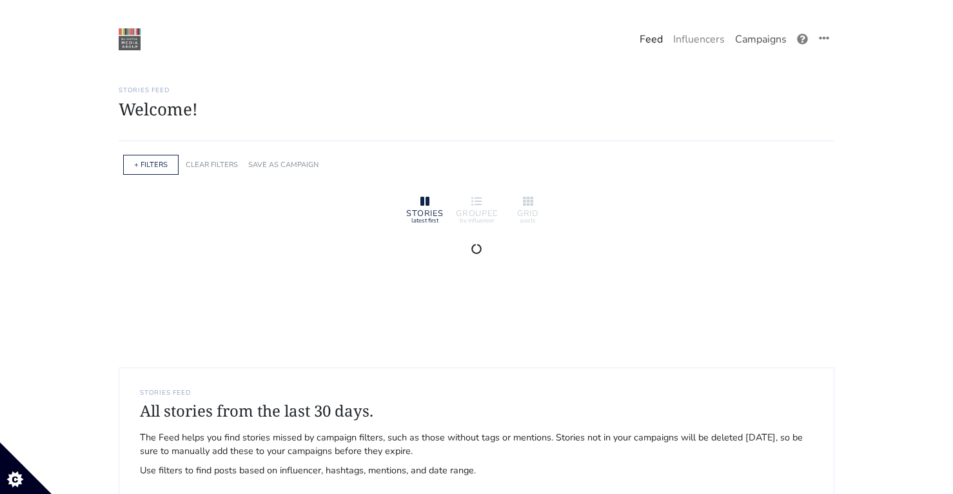
click at [756, 37] on link "Campaigns" at bounding box center [761, 39] width 62 height 26
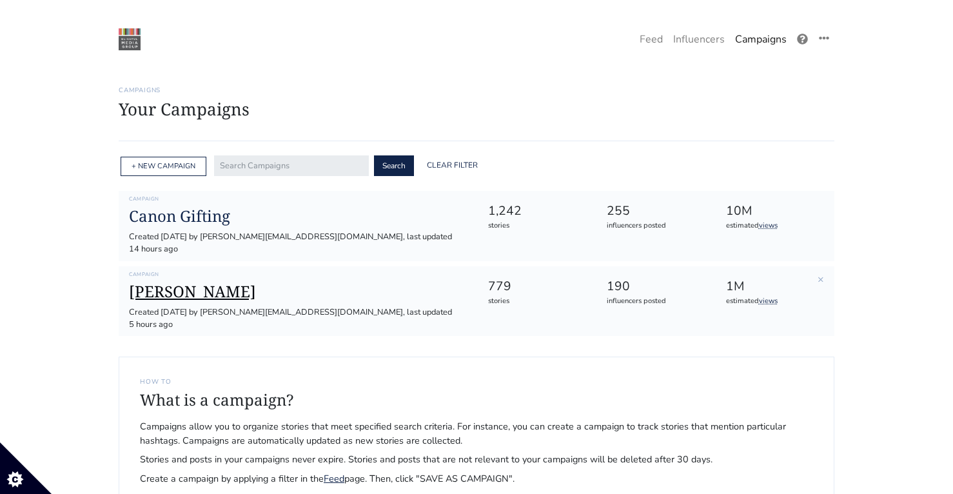
click at [182, 282] on h1 "[PERSON_NAME]" at bounding box center [298, 291] width 338 height 19
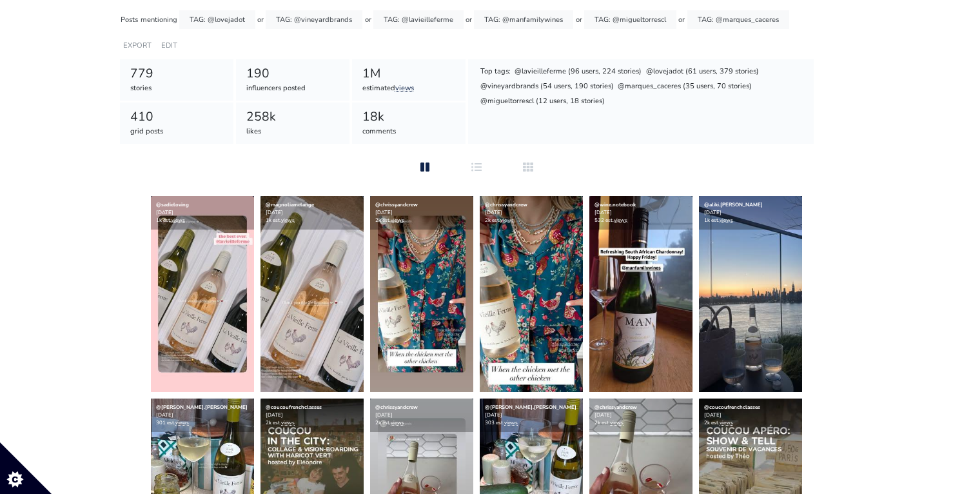
scroll to position [140, 0]
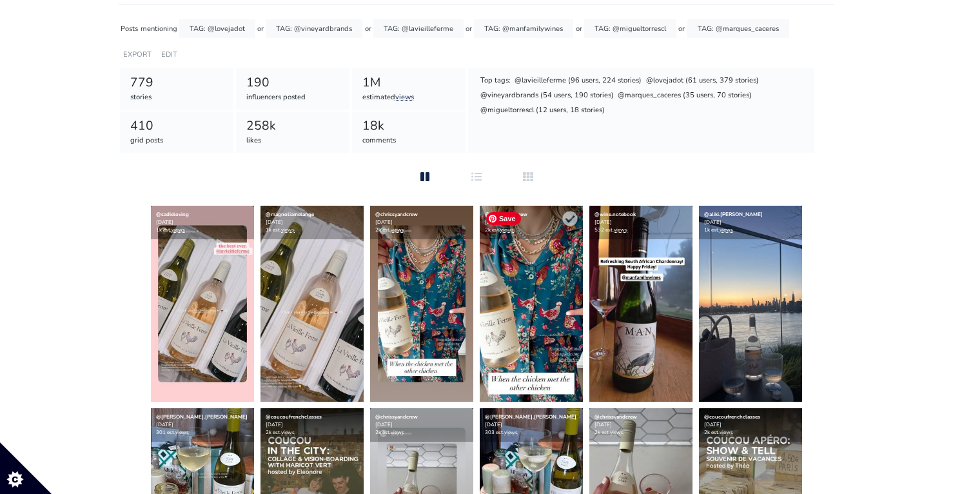
click at [524, 383] on img at bounding box center [531, 304] width 103 height 196
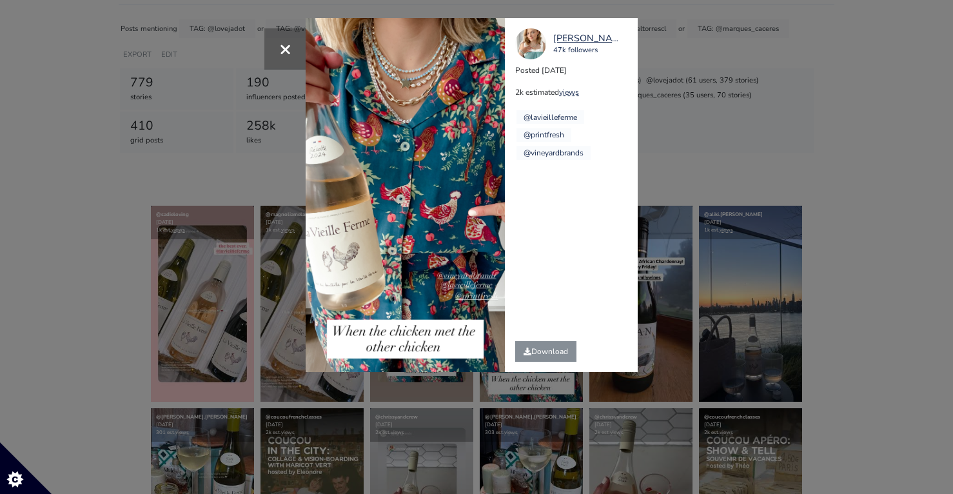
click at [752, 237] on div "× chrissyandcrew 47k followers Posted 2025-08-09 2k estimated views @lavieillef…" at bounding box center [476, 247] width 953 height 494
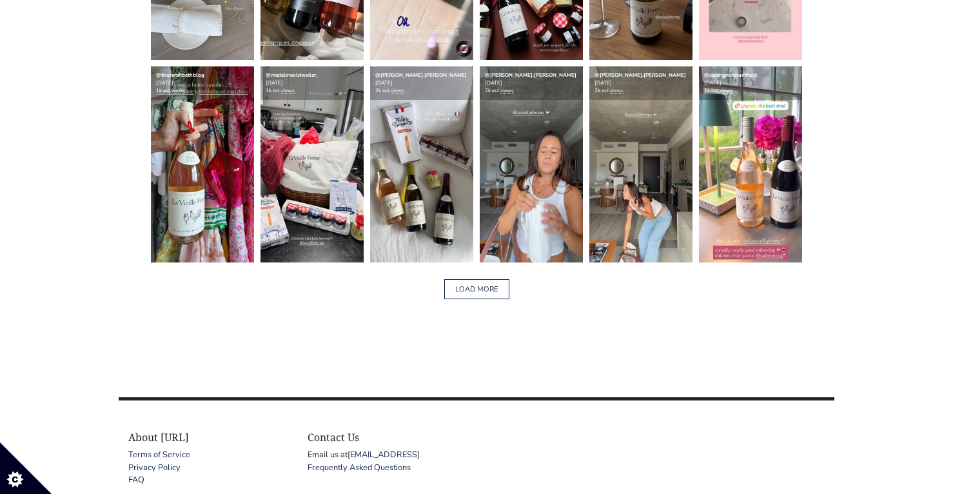
scroll to position [2111, 0]
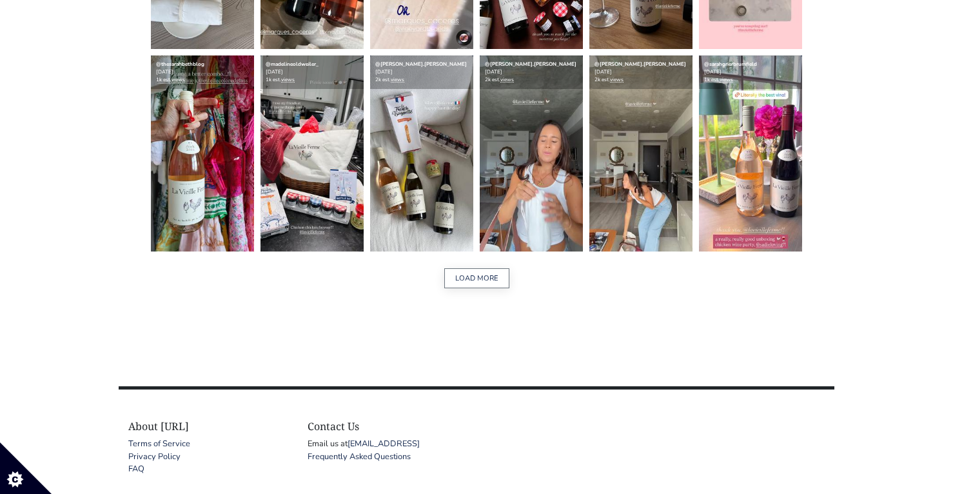
click at [492, 276] on button "LOAD MORE" at bounding box center [476, 278] width 65 height 20
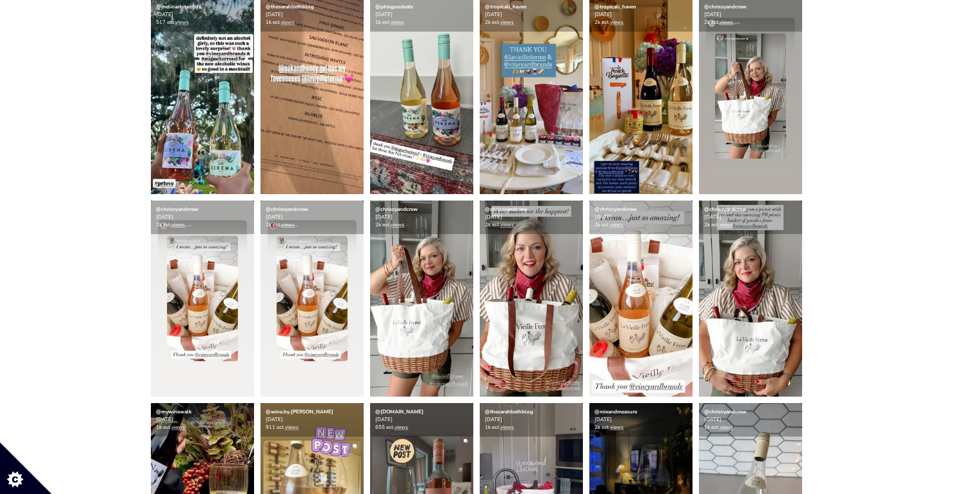
scroll to position [1156, 0]
click at [278, 331] on img at bounding box center [311, 299] width 103 height 196
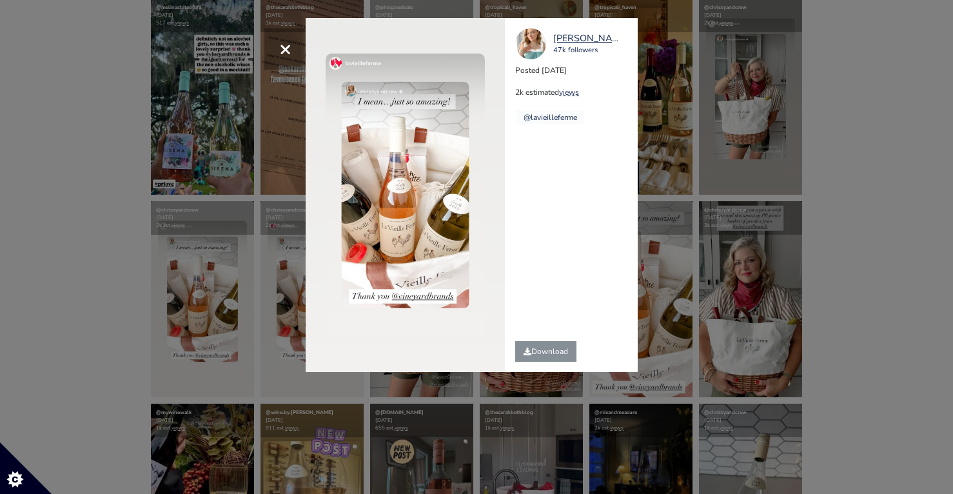
click at [153, 155] on div "× chrissyandcrew 47k followers Posted 2025-07-22 2k estimated views @lavieillef…" at bounding box center [476, 247] width 953 height 494
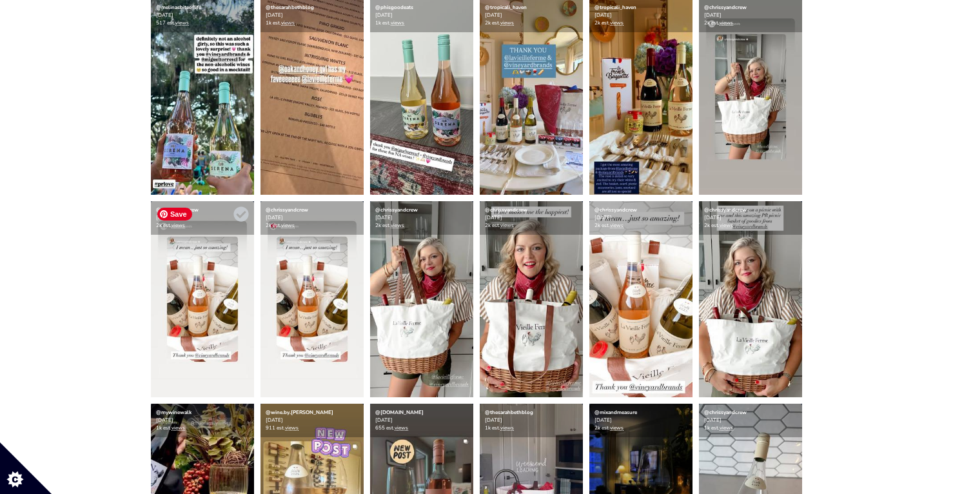
click at [174, 293] on img at bounding box center [202, 299] width 103 height 196
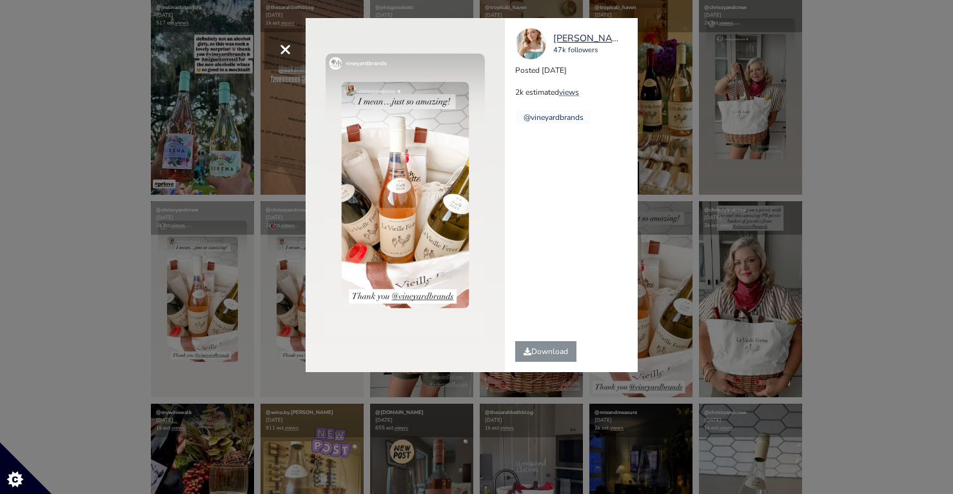
click at [137, 264] on div "× chrissyandcrew 47k followers Posted 2025-07-22 2k estimated views @vineyardbr…" at bounding box center [476, 247] width 953 height 494
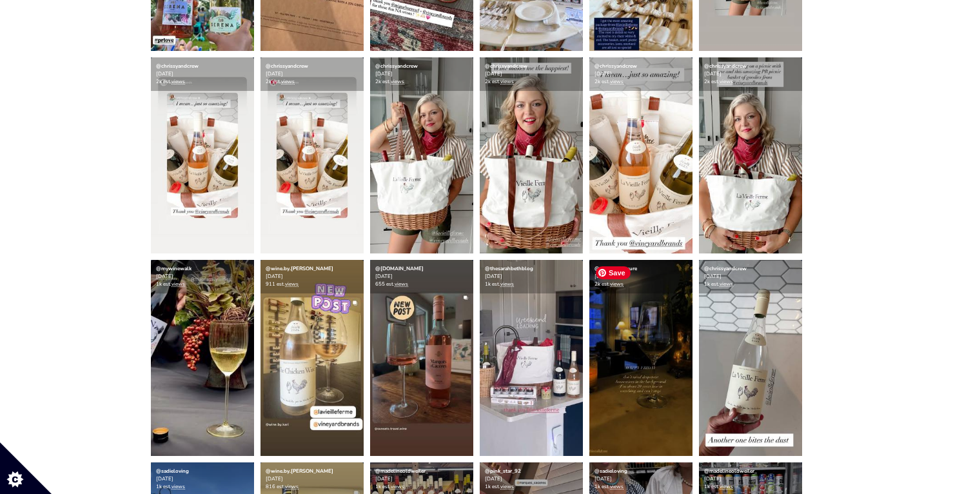
scroll to position [1294, 0]
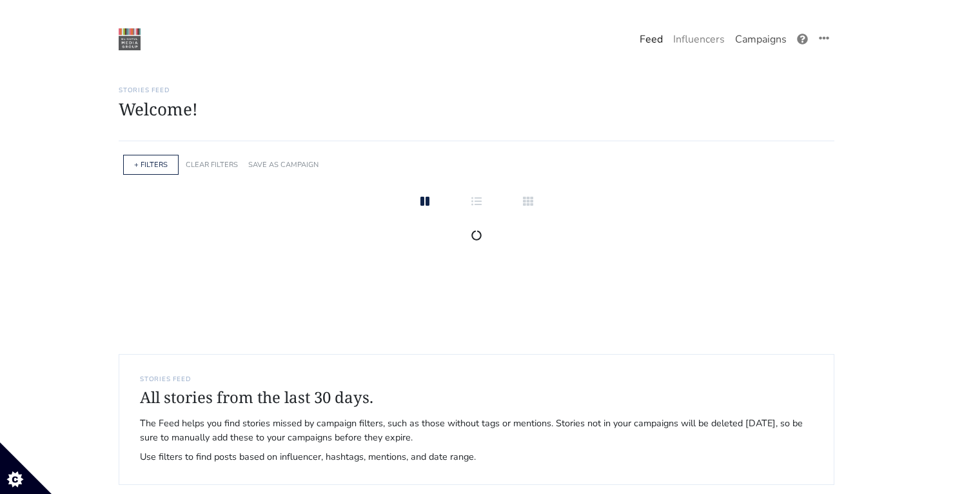
click at [745, 36] on link "Campaigns" at bounding box center [761, 39] width 62 height 26
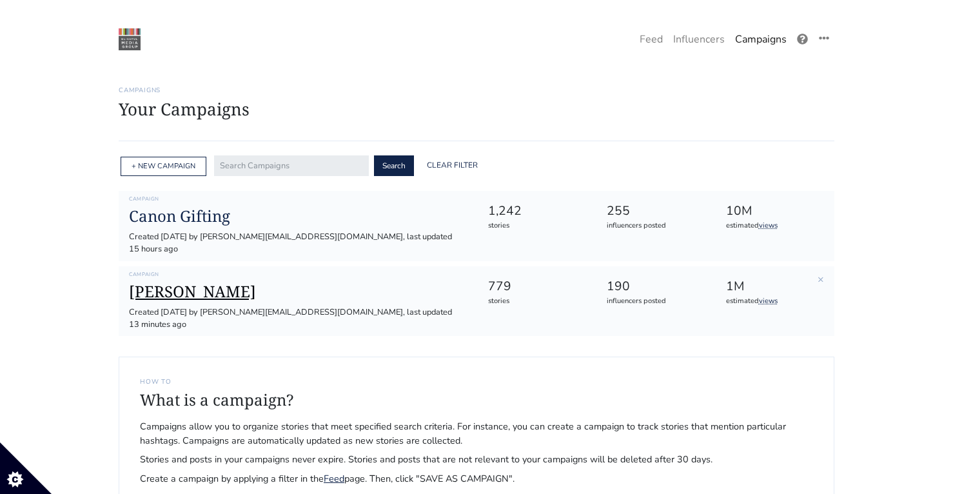
click at [154, 284] on h1 "[PERSON_NAME]" at bounding box center [298, 291] width 338 height 19
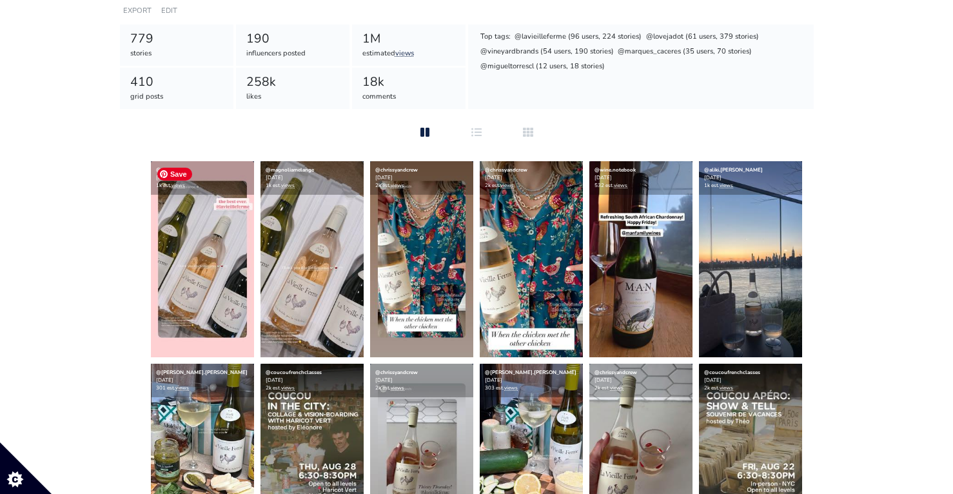
scroll to position [207, 0]
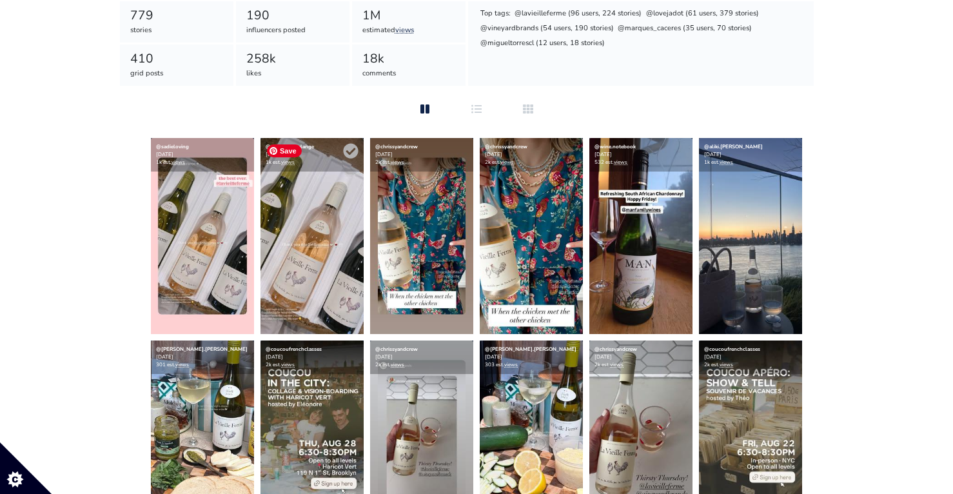
click at [284, 269] on img at bounding box center [311, 236] width 103 height 196
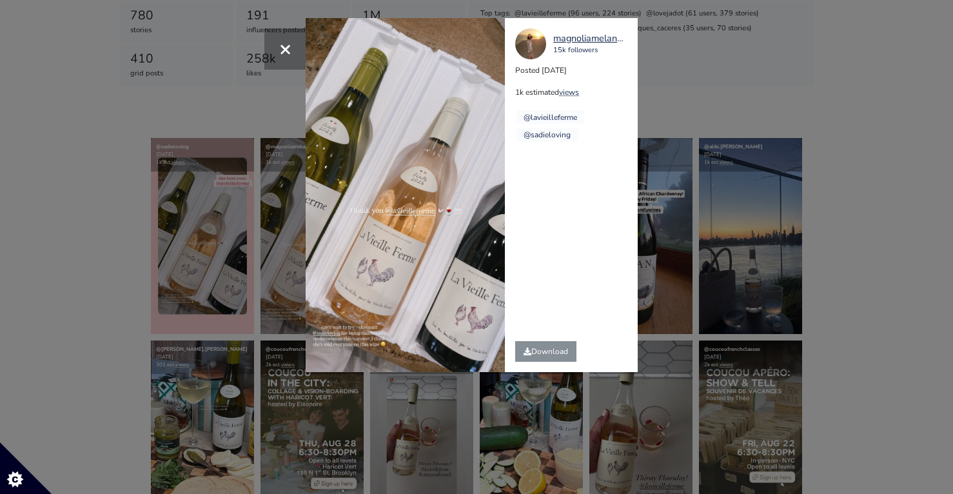
click at [681, 236] on div "× magnoliamelange 15k followers Posted 2025-08-10 1k estimated views @lavieille…" at bounding box center [476, 247] width 953 height 494
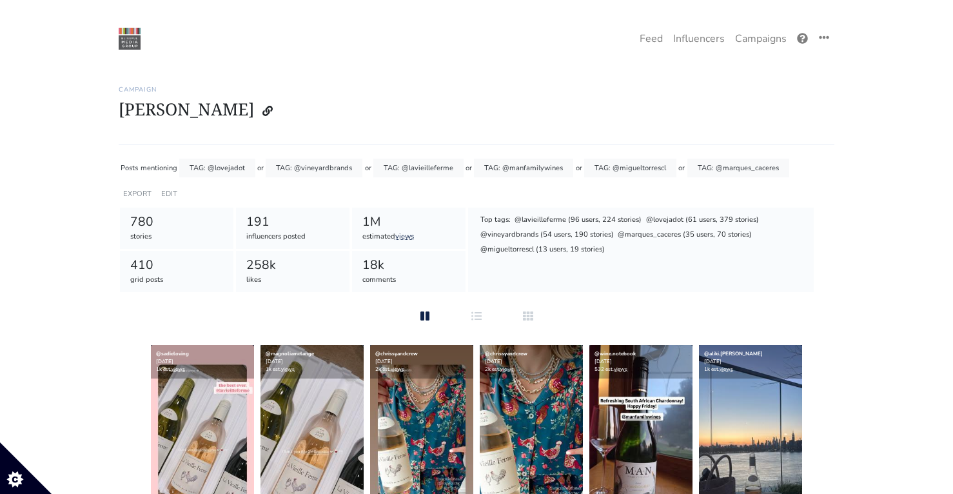
scroll to position [0, 0]
click at [765, 39] on link "Campaigns" at bounding box center [761, 39] width 62 height 26
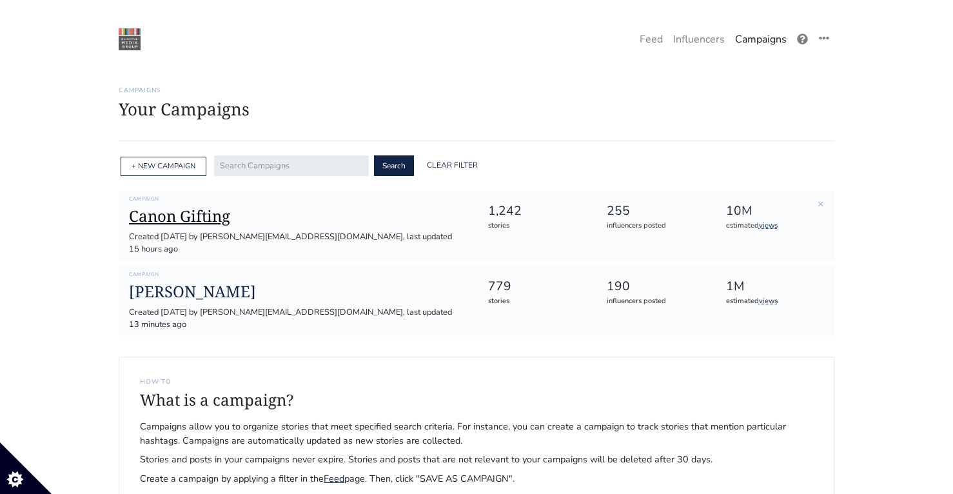
click at [184, 223] on h1 "Canon Gifting" at bounding box center [298, 216] width 338 height 19
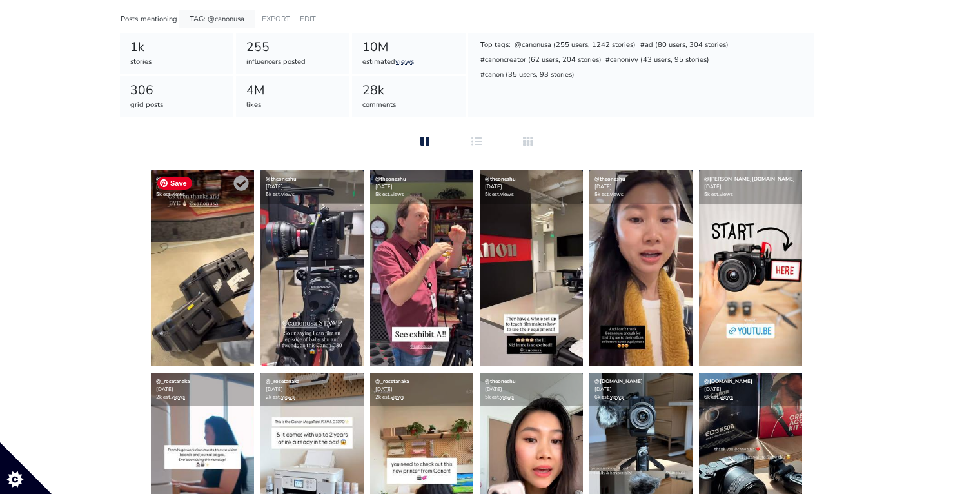
scroll to position [153, 0]
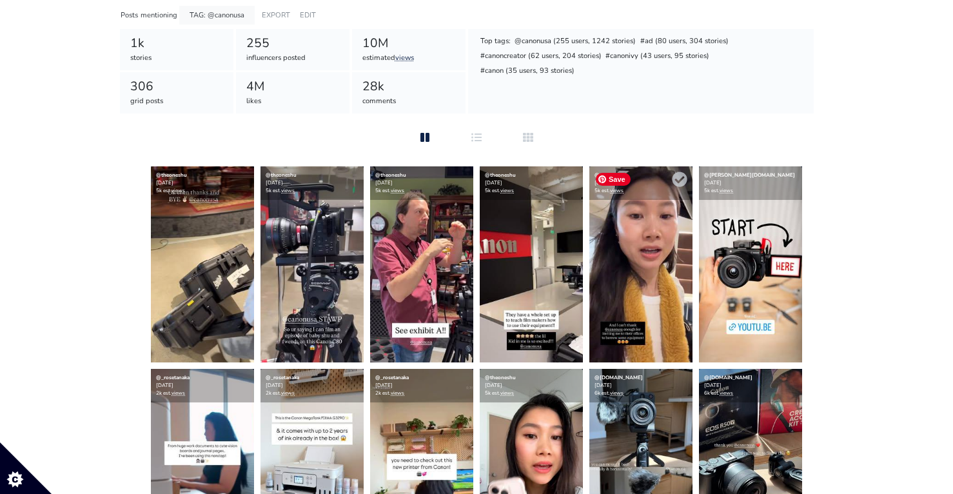
click at [623, 284] on img at bounding box center [640, 264] width 103 height 196
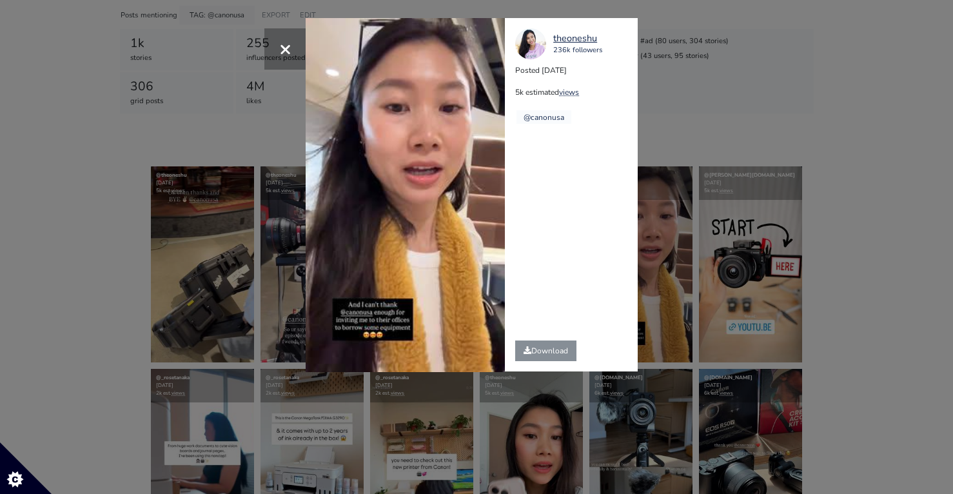
click at [674, 255] on div "× Your browser does not support HTML5 video. theoneshu 236k followers Posted 20…" at bounding box center [476, 247] width 953 height 494
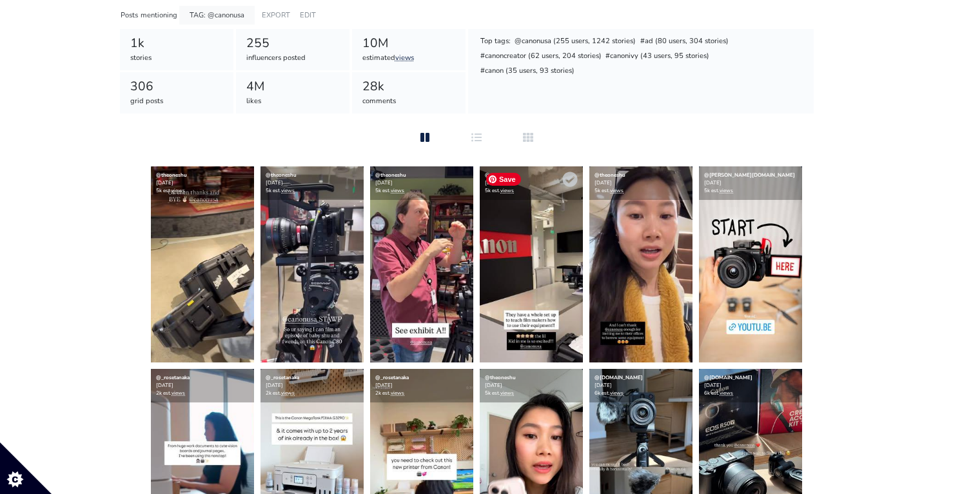
click at [550, 258] on img at bounding box center [531, 264] width 103 height 196
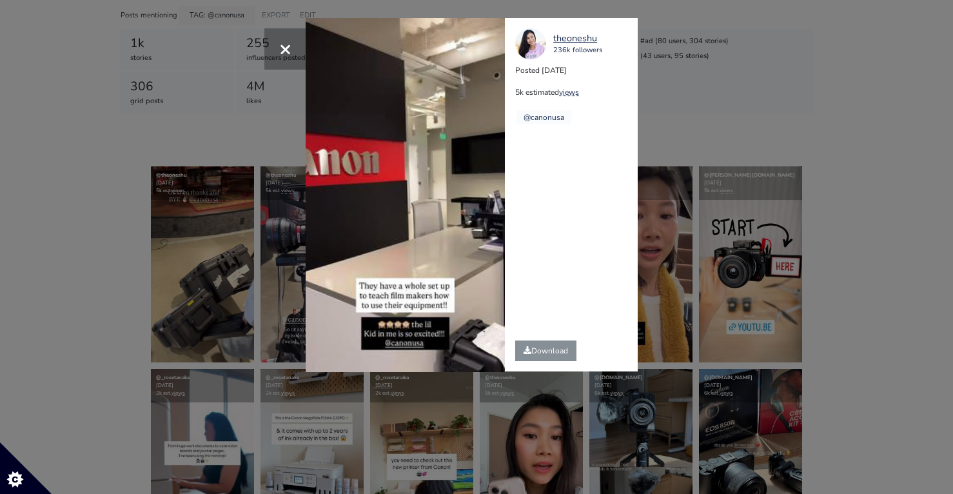
click at [677, 91] on div "× Your browser does not support HTML5 video. theoneshu 236k followers Posted 20…" at bounding box center [476, 247] width 953 height 494
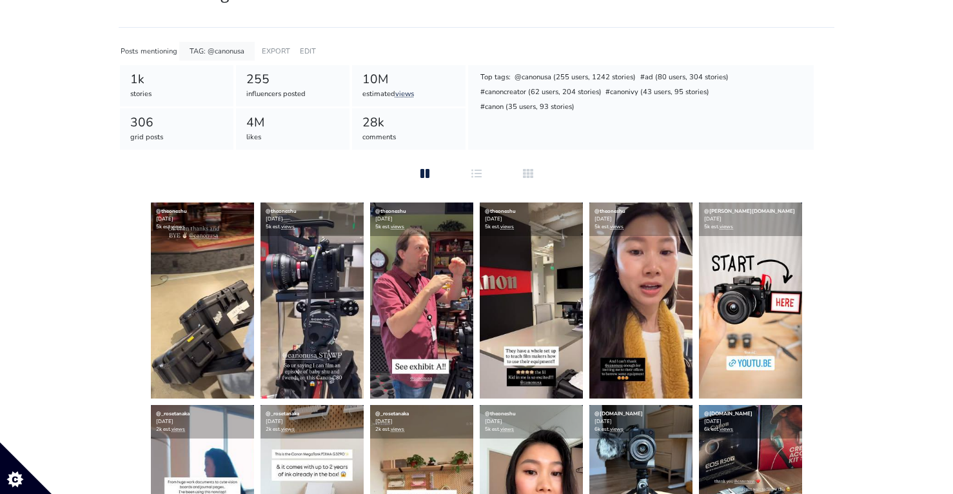
scroll to position [0, 0]
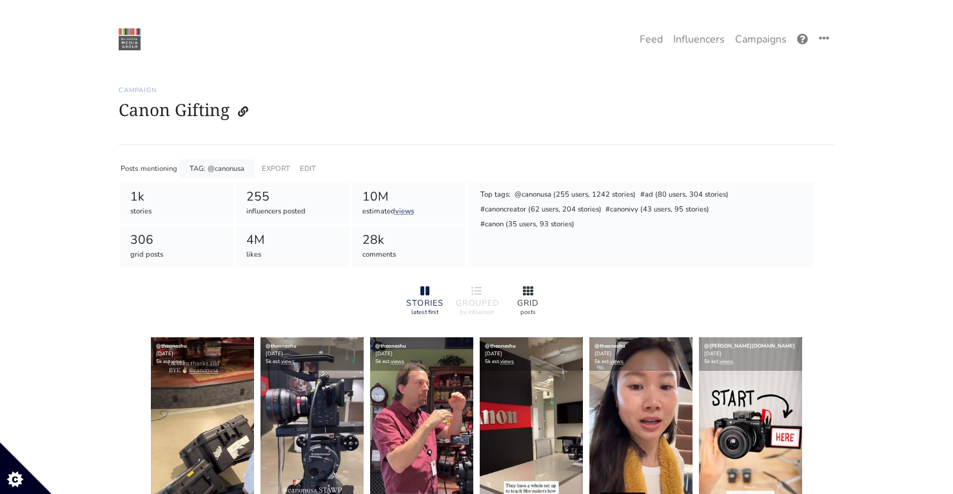
click at [527, 293] on icon at bounding box center [528, 290] width 10 height 9
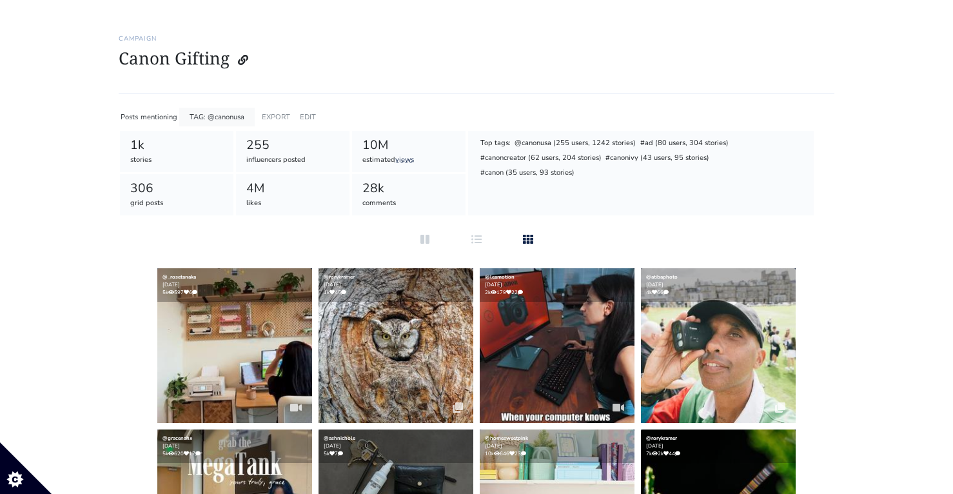
scroll to position [67, 0]
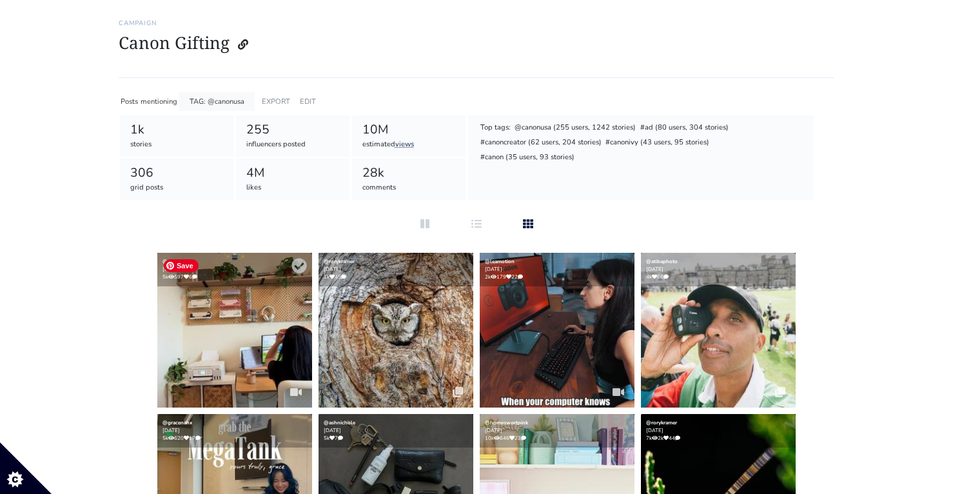
click at [252, 346] on img at bounding box center [234, 330] width 155 height 155
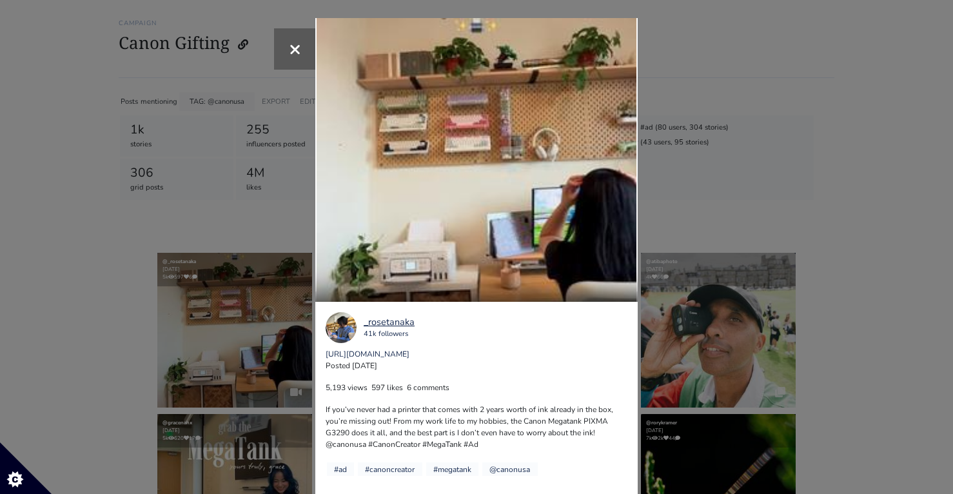
click at [717, 121] on div "× Your browser does not support HTML5 video. _rosetanaka 41k followers https://…" at bounding box center [476, 247] width 953 height 494
